Goal: Check status: Check status

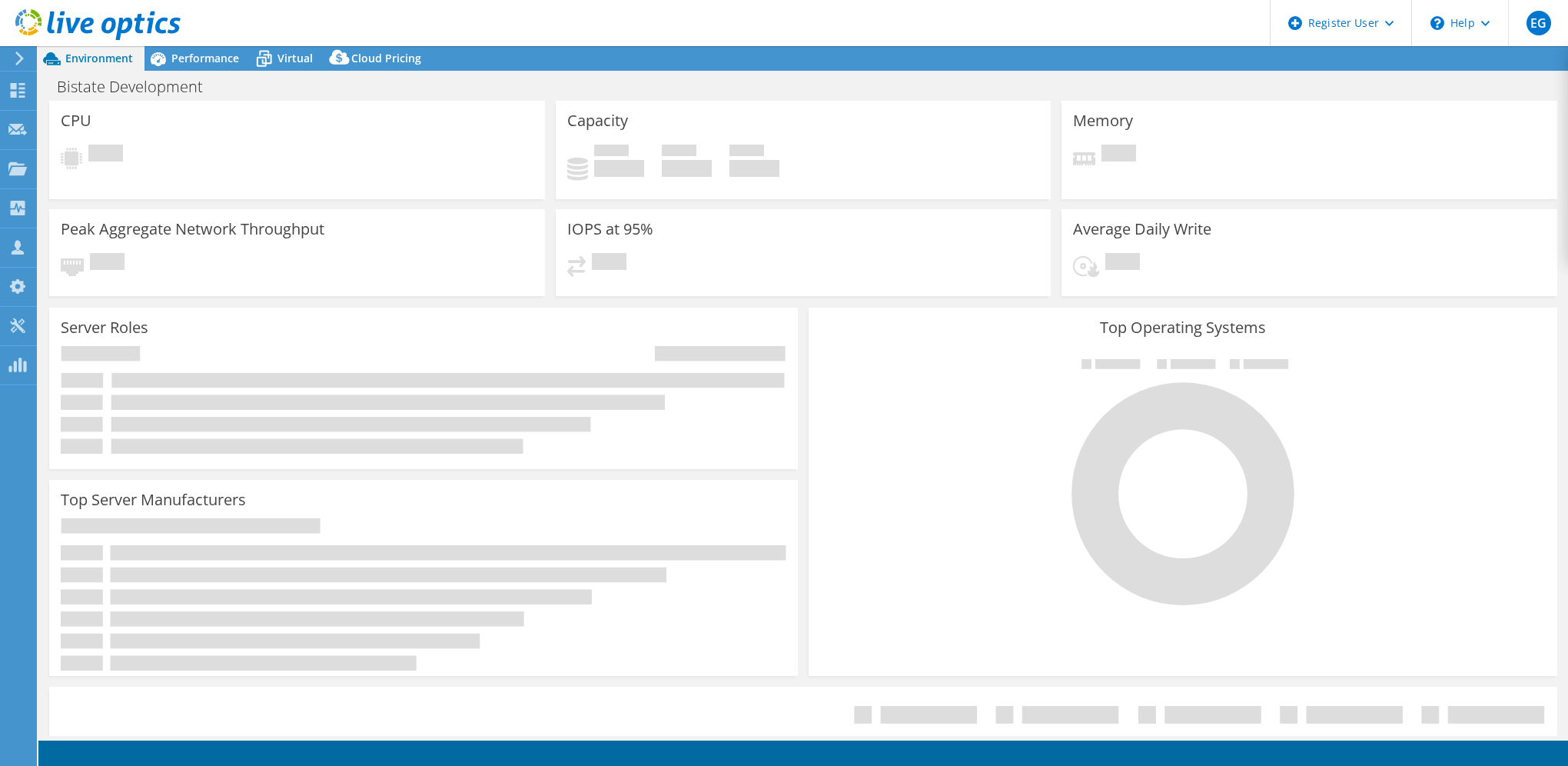
select select "USD"
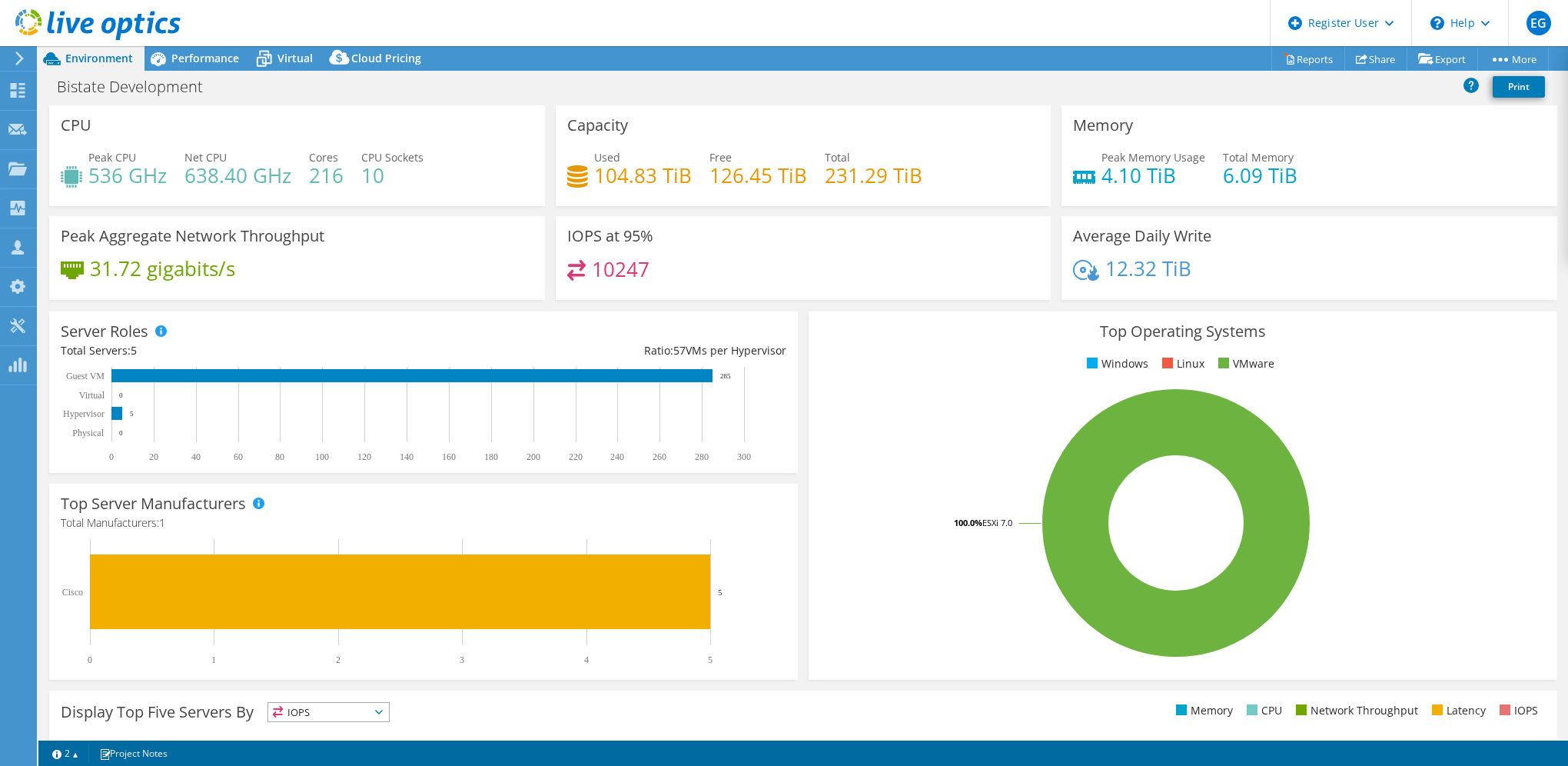
click at [12, 56] on div at bounding box center [16, 58] width 17 height 14
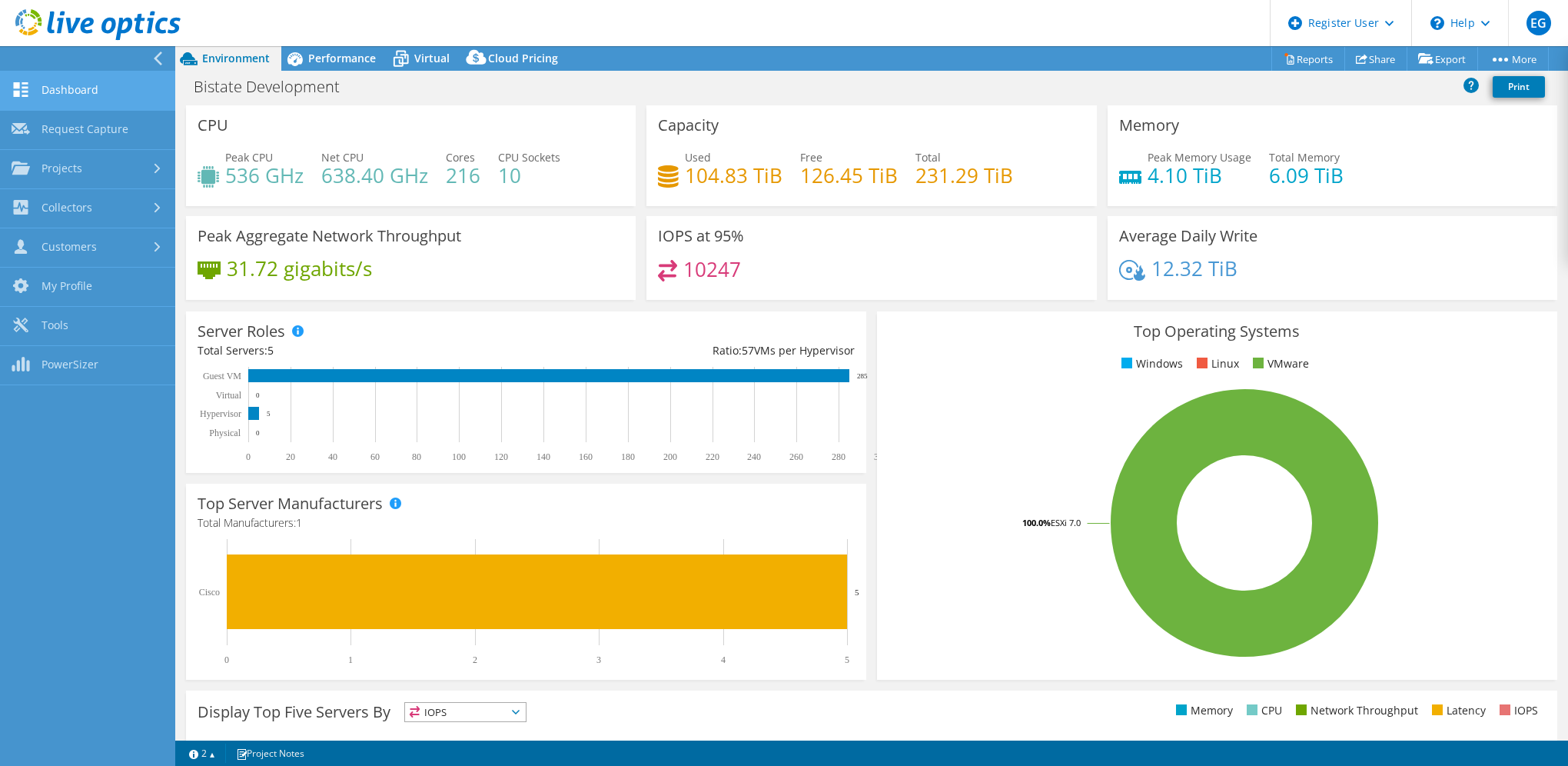
click at [91, 88] on link "Dashboard" at bounding box center [87, 91] width 175 height 40
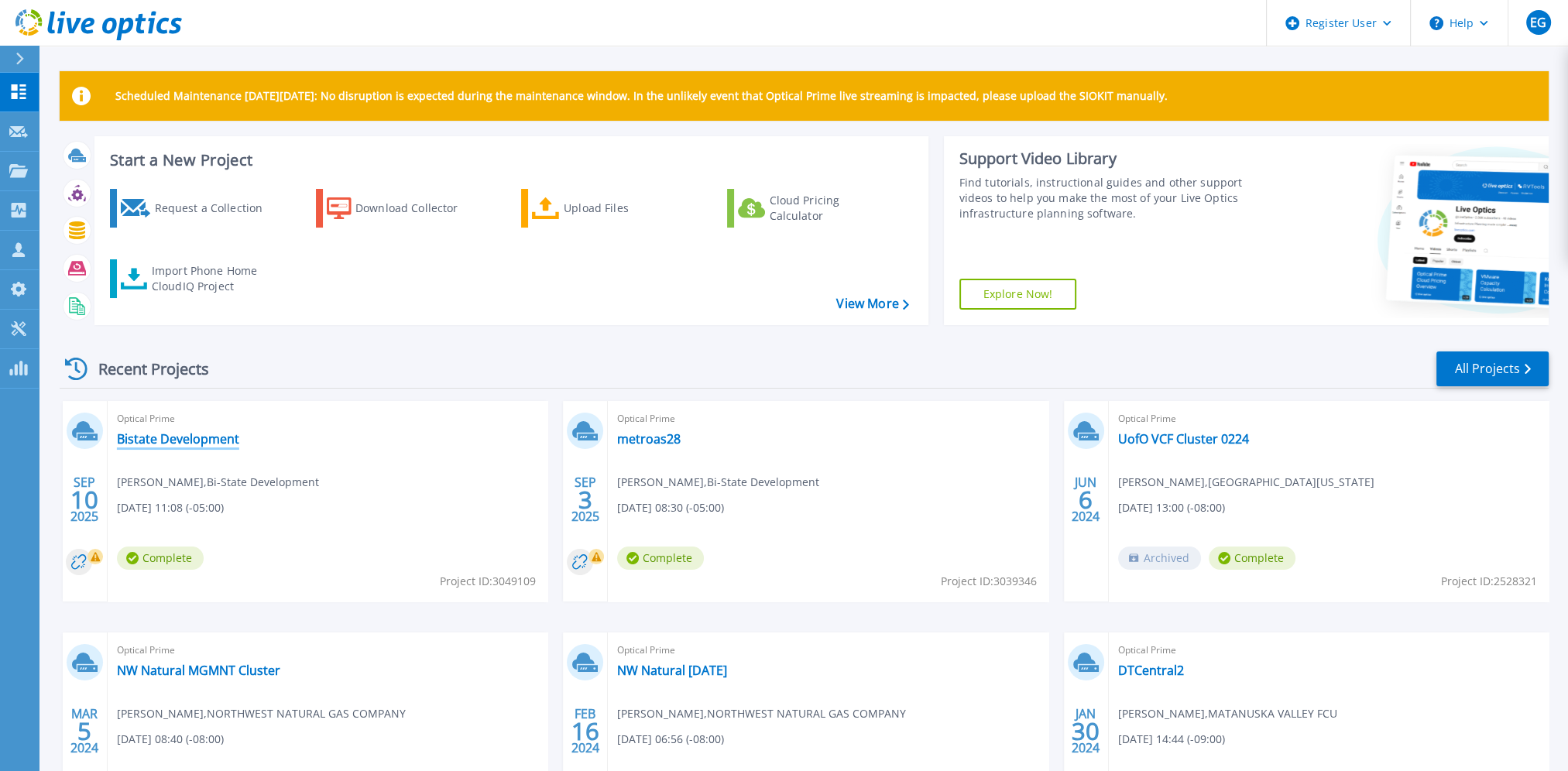
click at [186, 436] on link "Bistate Development" at bounding box center [178, 439] width 123 height 15
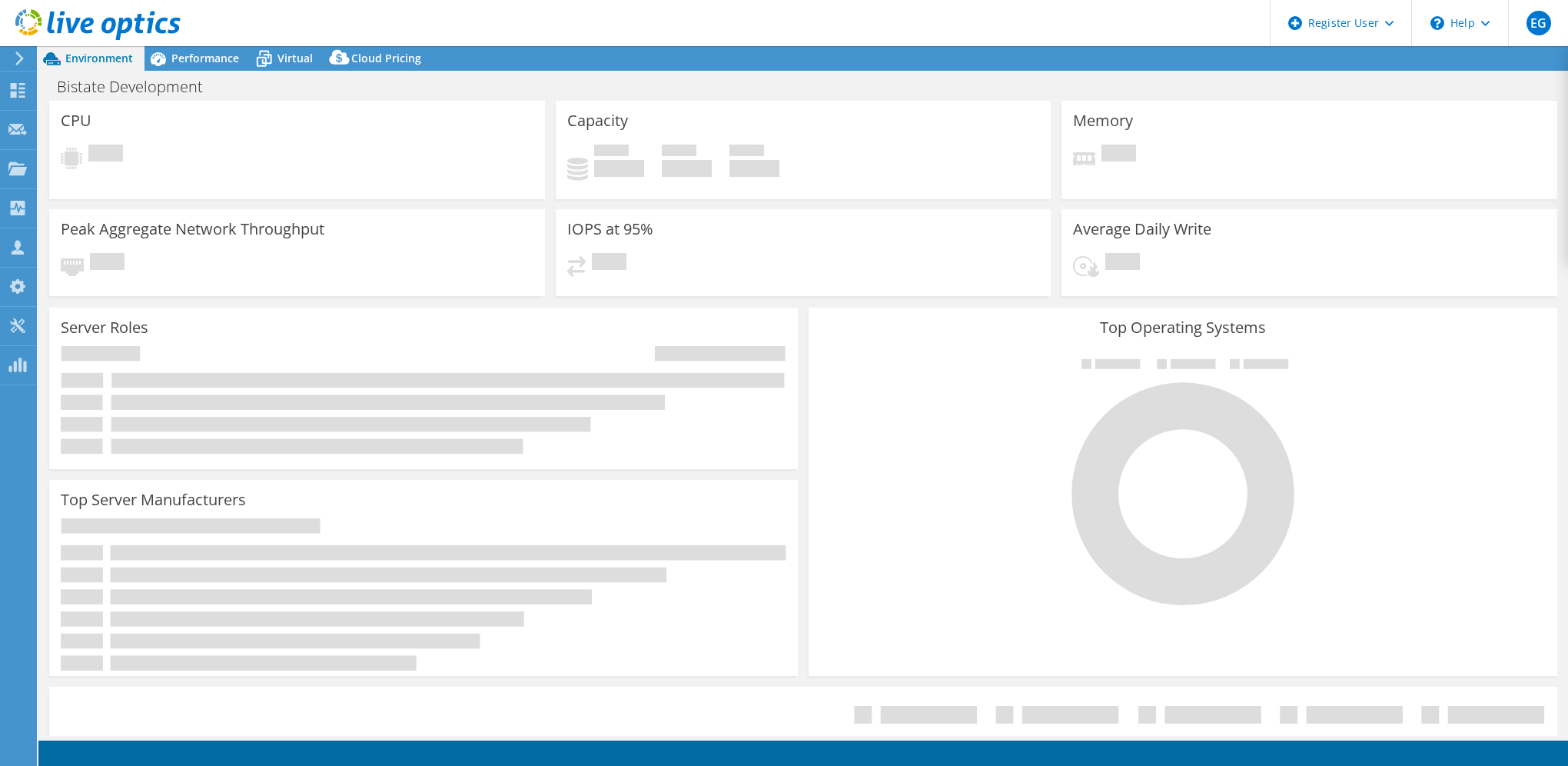
select select "USD"
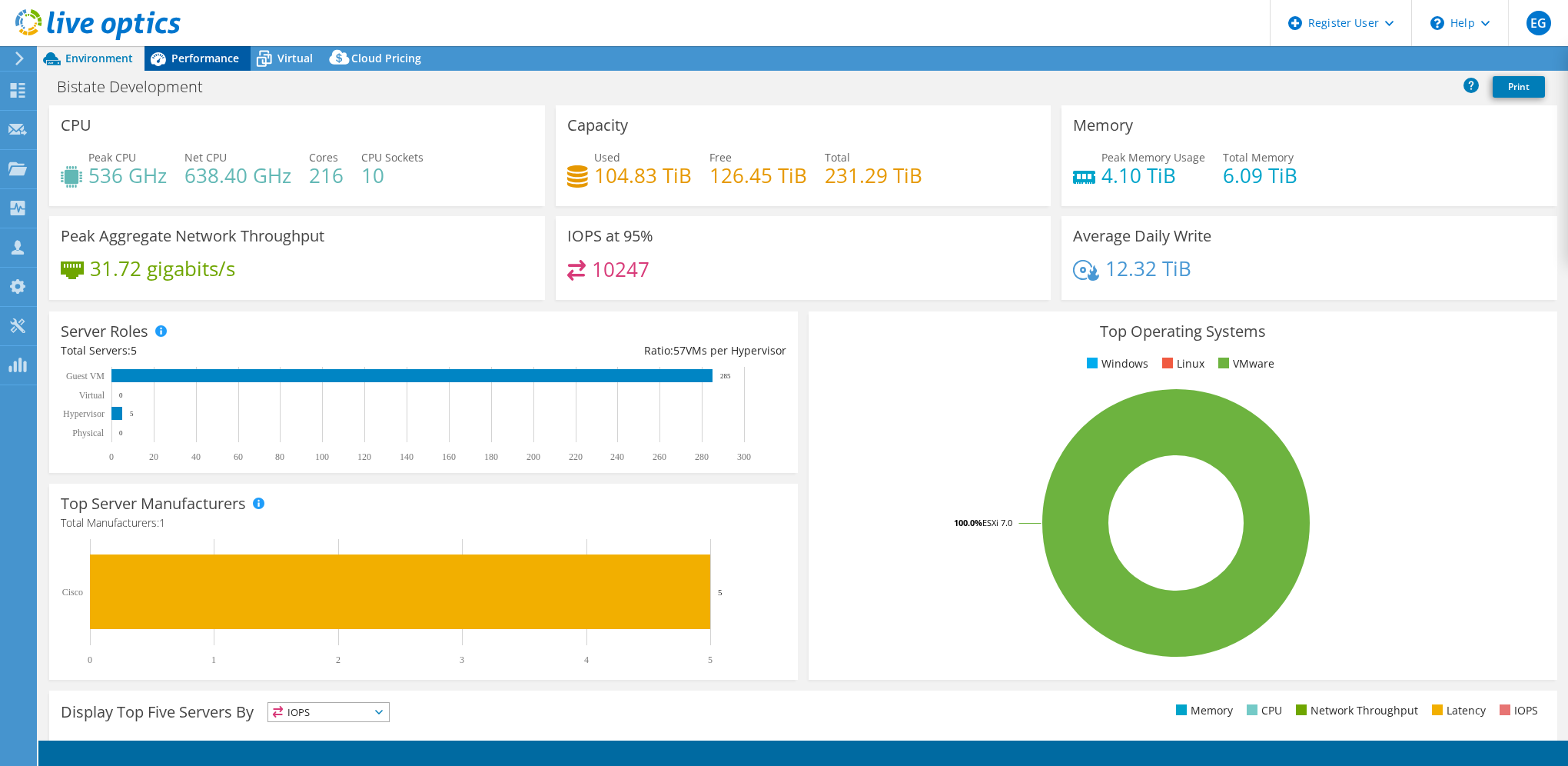
click at [207, 57] on span "Performance" at bounding box center [205, 58] width 68 height 15
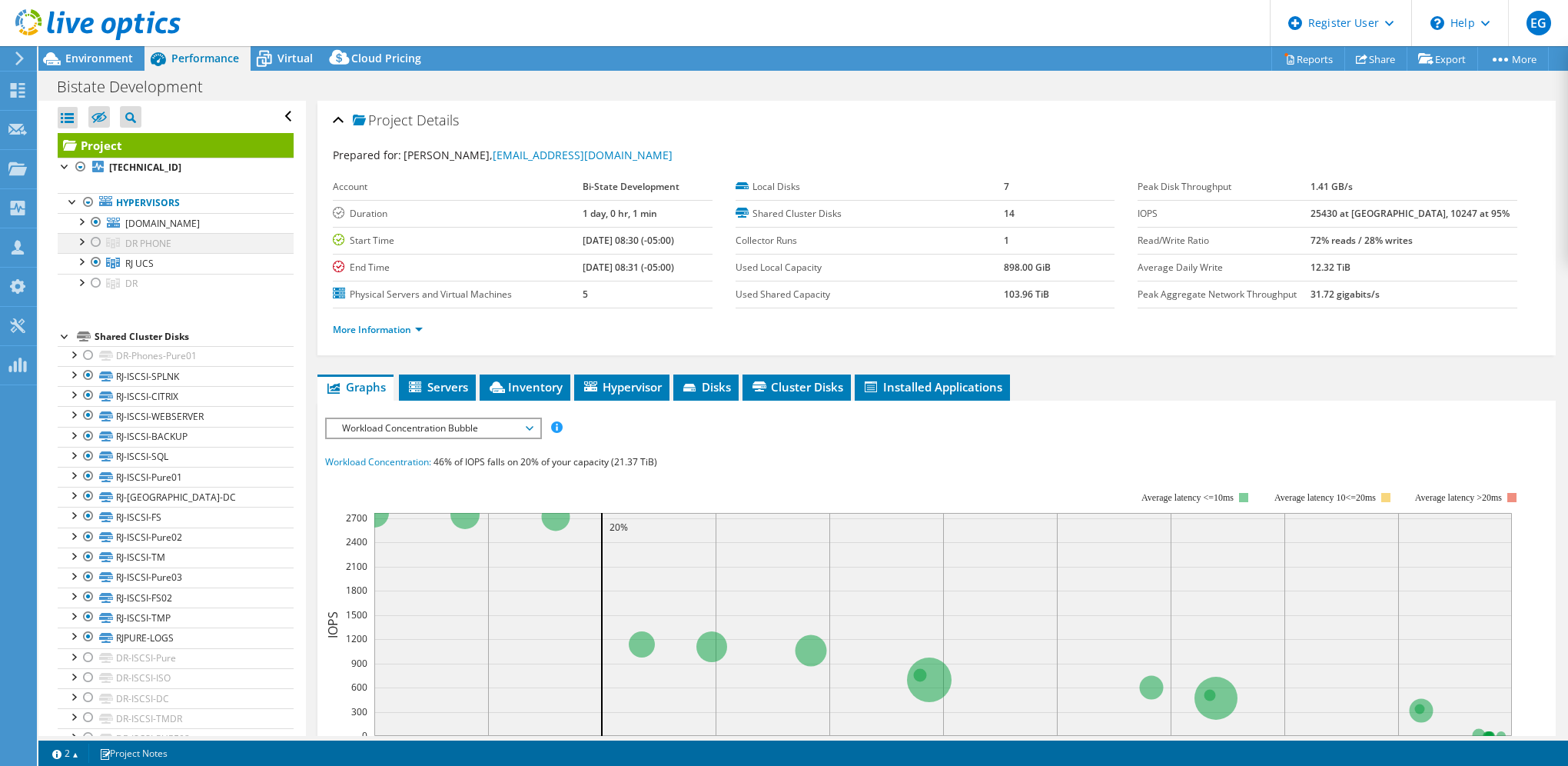
click at [92, 239] on div at bounding box center [96, 242] width 15 height 19
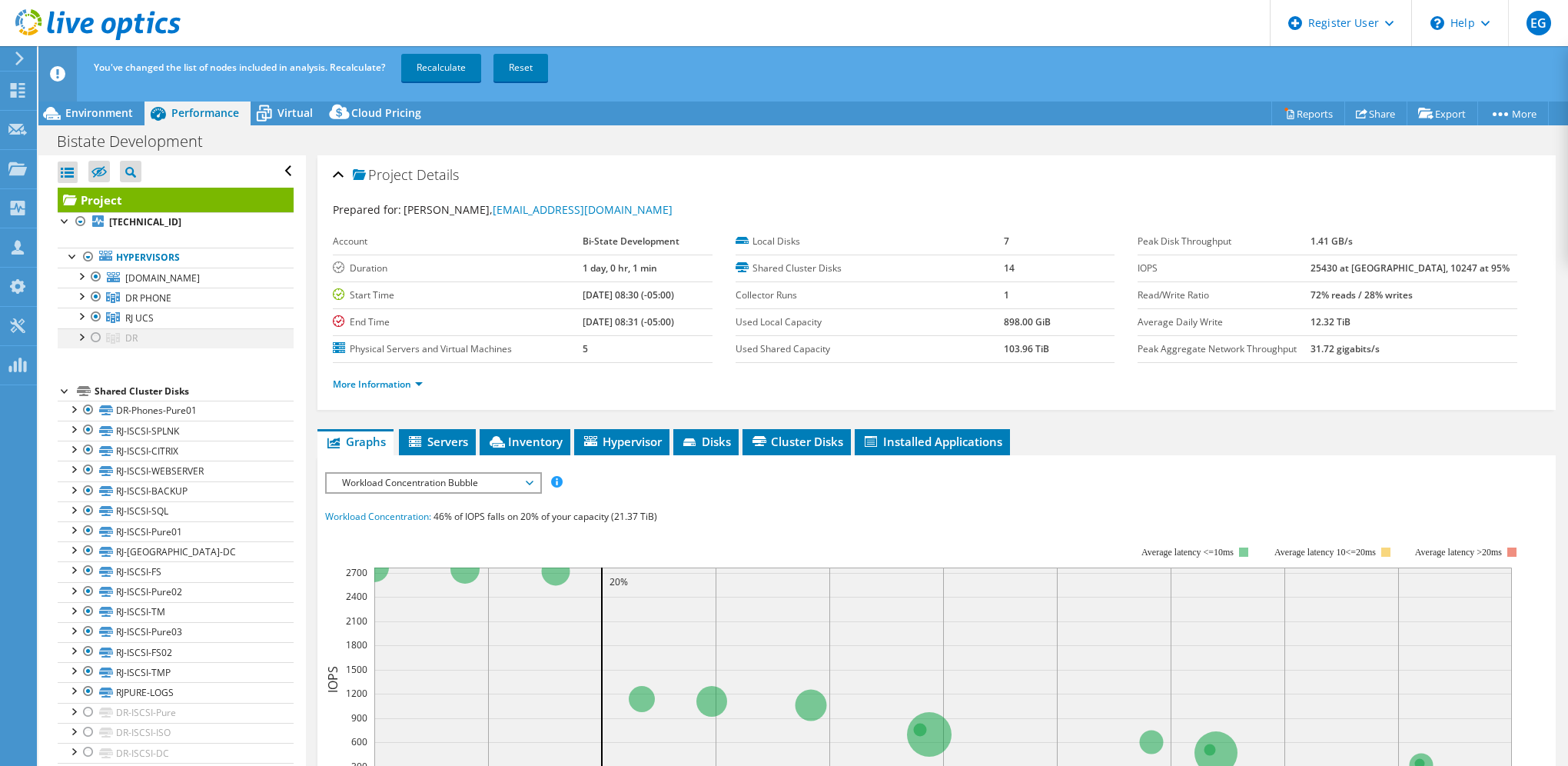
click at [90, 335] on div at bounding box center [96, 337] width 15 height 19
click at [95, 316] on div at bounding box center [96, 316] width 15 height 19
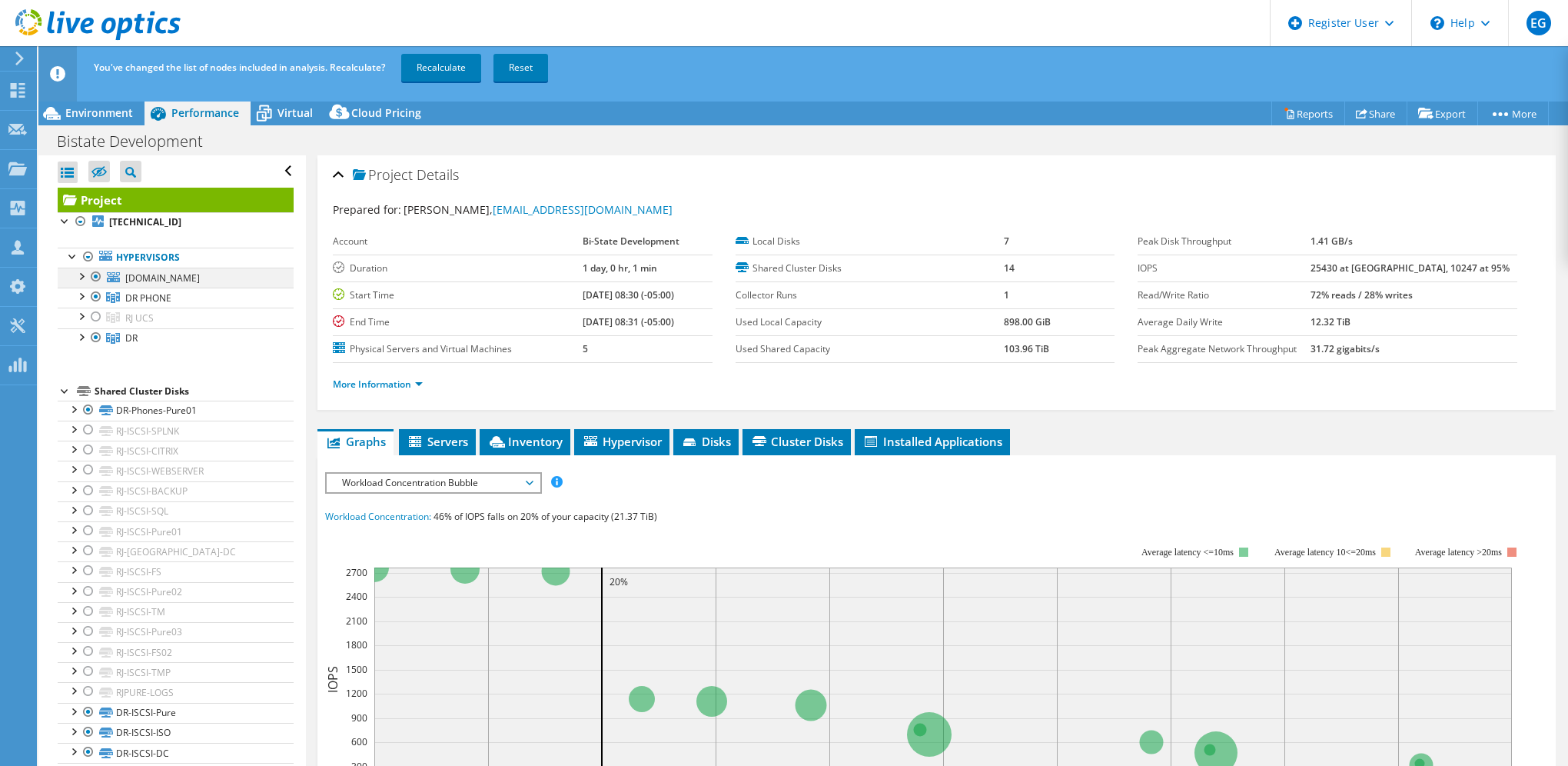
click at [94, 275] on div at bounding box center [96, 277] width 15 height 19
click at [441, 66] on link "Recalculate" at bounding box center [441, 68] width 80 height 27
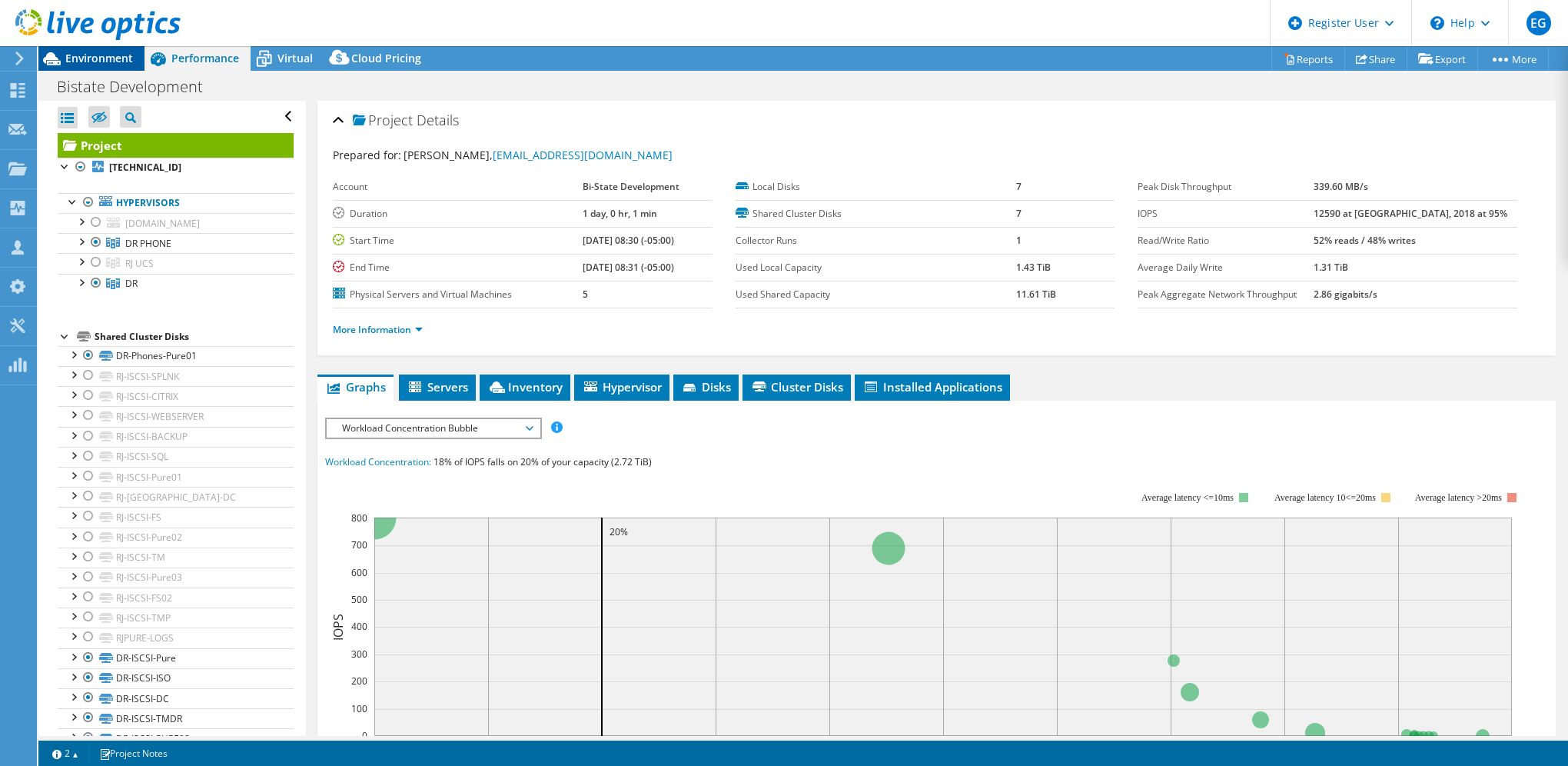
click at [114, 52] on span "Environment" at bounding box center [99, 58] width 68 height 15
